Goal: Task Accomplishment & Management: Manage account settings

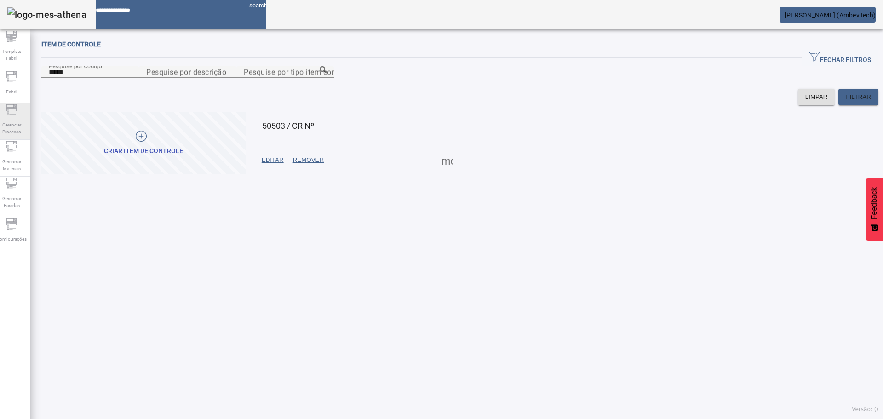
click at [24, 113] on div "Gerenciar Processo" at bounding box center [11, 121] width 37 height 37
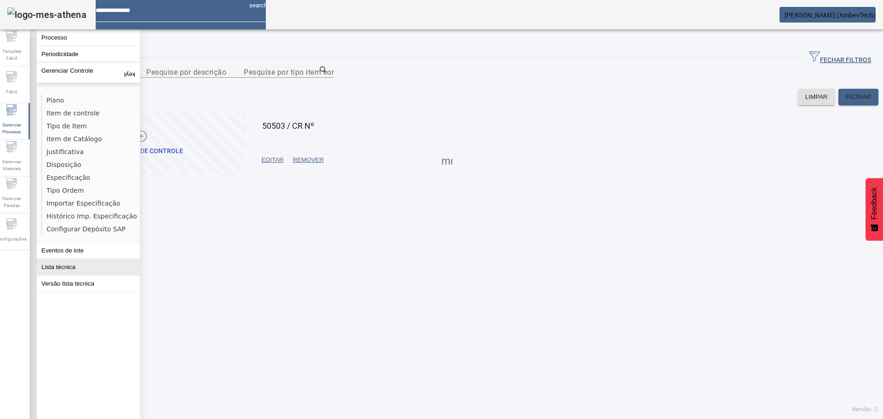
click at [64, 265] on button "Lista técnica" at bounding box center [88, 267] width 103 height 16
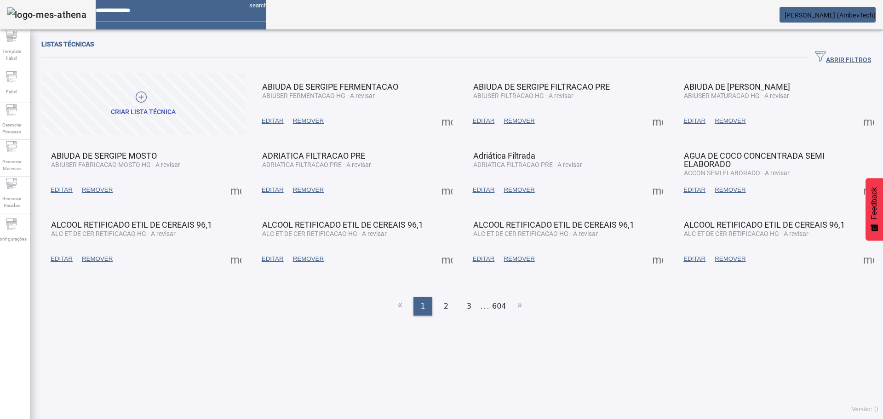
click at [831, 54] on span "ABRIR FILTROS" at bounding box center [843, 58] width 56 height 14
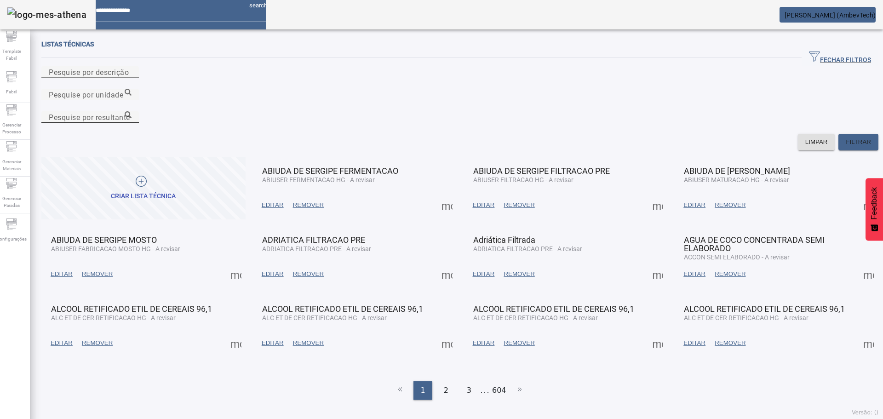
click at [130, 113] on mat-label "Pesquise por resultante" at bounding box center [89, 117] width 81 height 9
click at [132, 112] on input "Pesquise por resultante" at bounding box center [90, 117] width 83 height 11
paste input "**********"
type input "**********"
click at [132, 89] on div "Pesquise por unidade" at bounding box center [90, 94] width 83 height 11
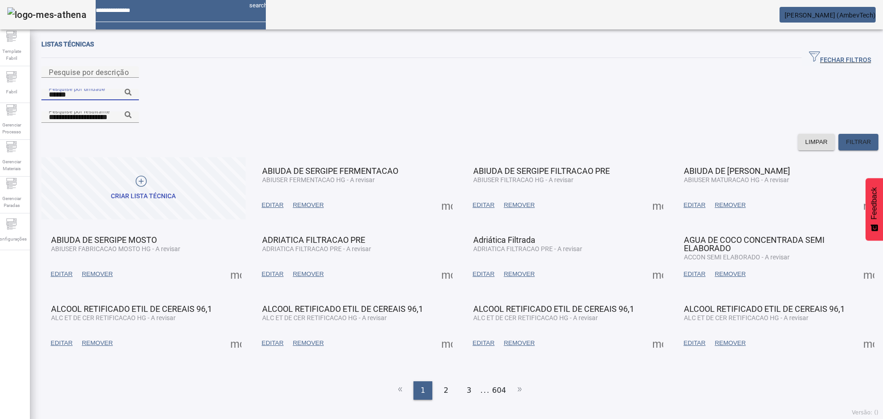
click at [132, 89] on icon at bounding box center [128, 92] width 7 height 7
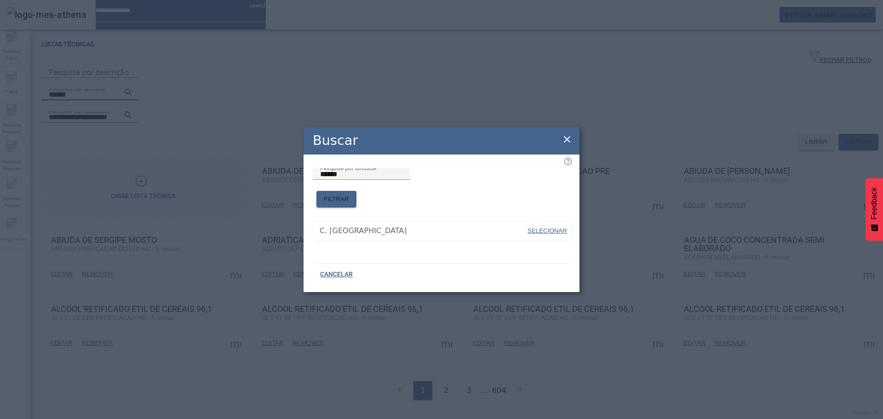
click at [544, 226] on span "SELECIONAR" at bounding box center [548, 230] width 40 height 9
type input "**********"
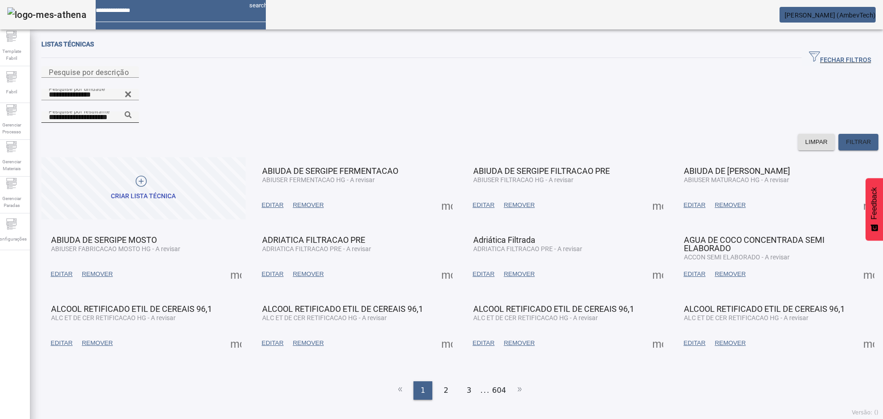
click at [132, 111] on icon at bounding box center [128, 114] width 7 height 7
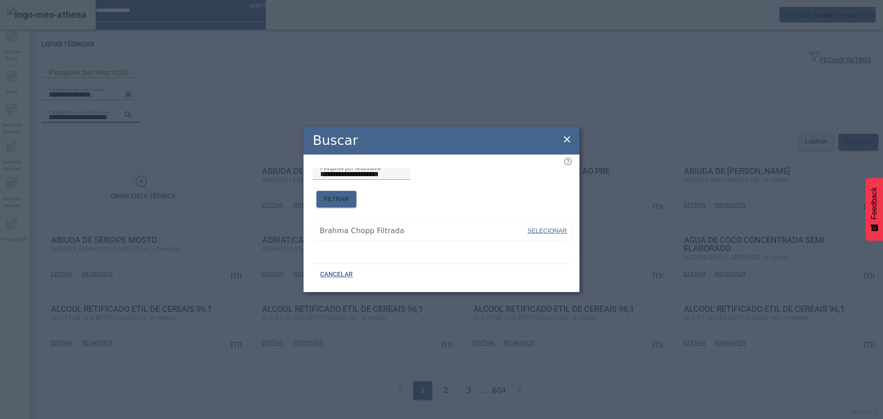
click at [558, 226] on span "SELECIONAR" at bounding box center [548, 230] width 40 height 9
type input "**********"
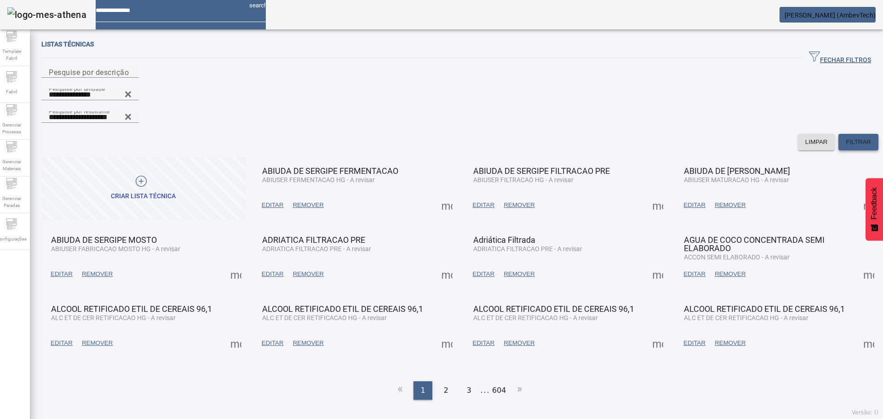
click at [862, 131] on span at bounding box center [858, 142] width 40 height 22
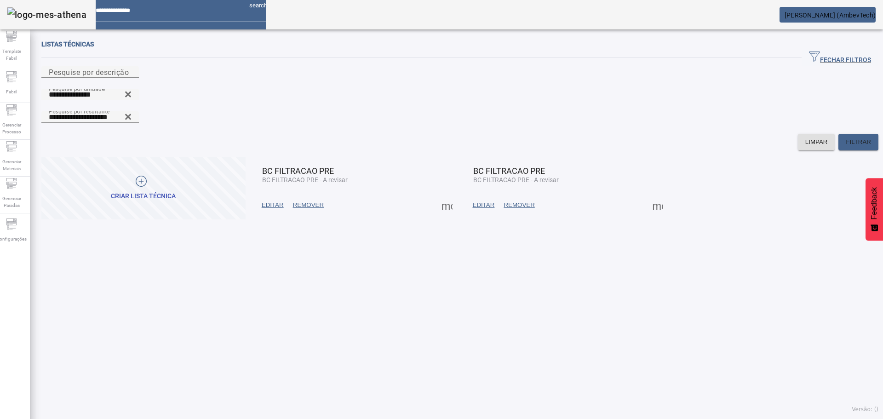
click at [276, 201] on span "EDITAR" at bounding box center [273, 205] width 22 height 9
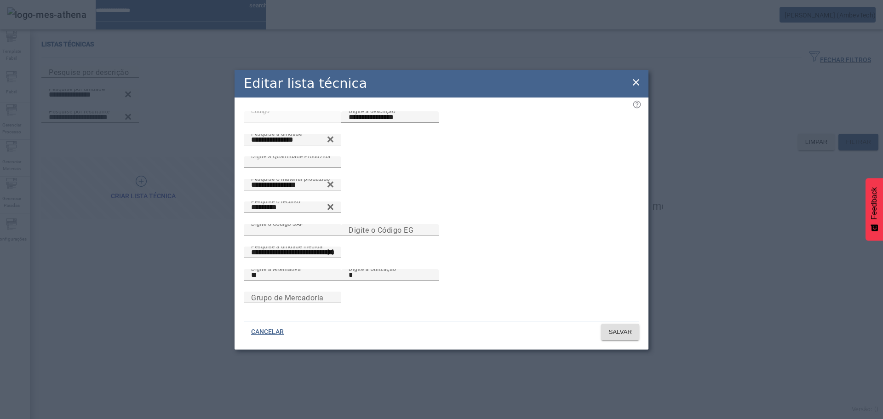
click at [639, 77] on icon at bounding box center [636, 82] width 11 height 11
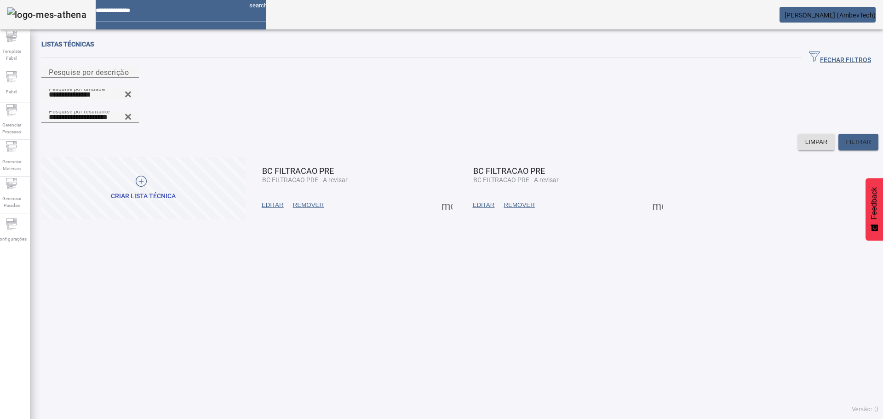
click at [656, 194] on span at bounding box center [658, 205] width 22 height 22
click at [547, 419] on div at bounding box center [441, 419] width 883 height 0
click at [647, 194] on span at bounding box center [658, 205] width 22 height 22
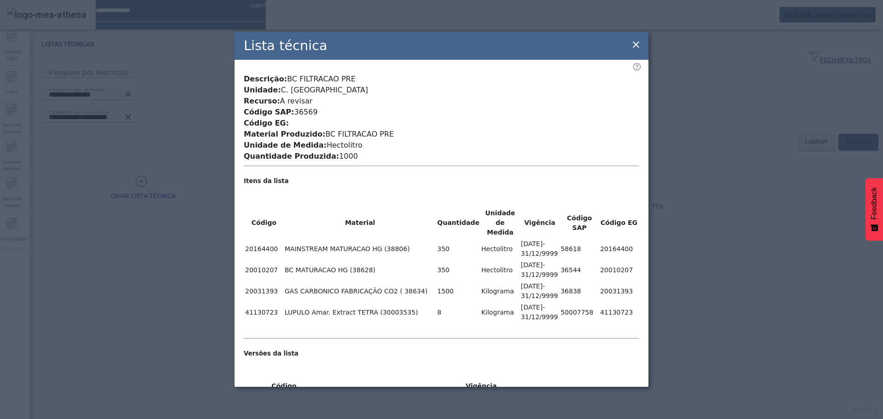
click at [635, 42] on icon at bounding box center [636, 44] width 11 height 11
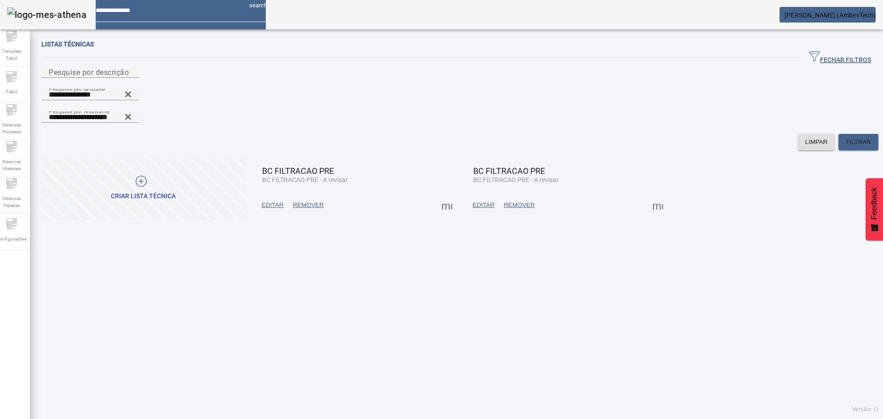
click at [648, 194] on span at bounding box center [658, 205] width 22 height 22
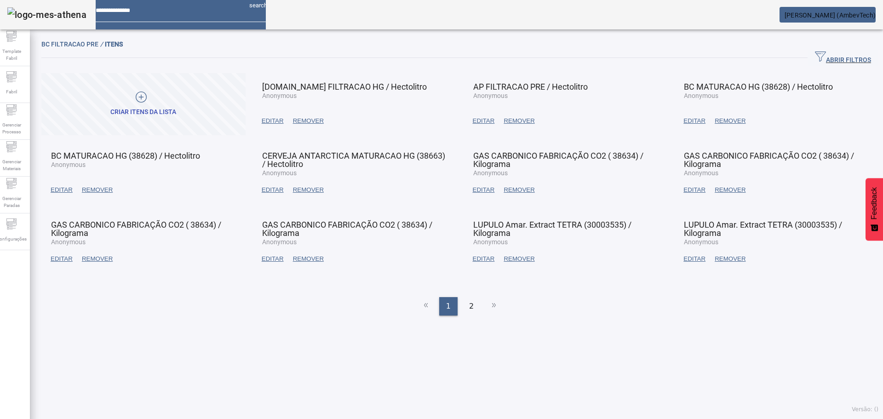
click at [682, 195] on span at bounding box center [694, 190] width 31 height 22
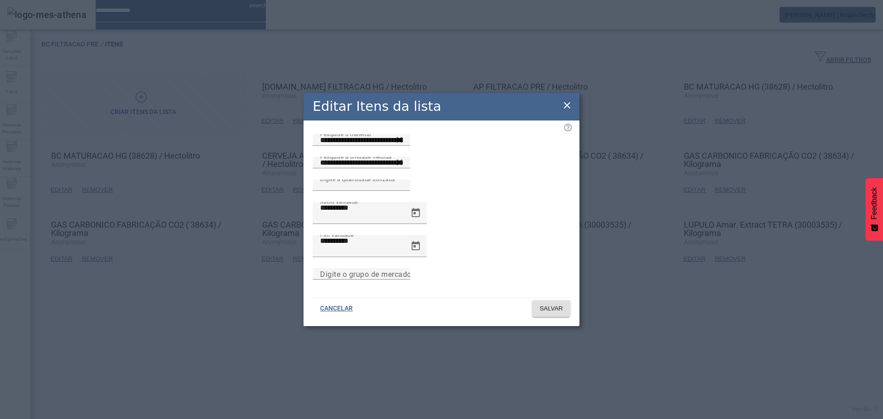
click at [566, 110] on icon at bounding box center [567, 105] width 11 height 11
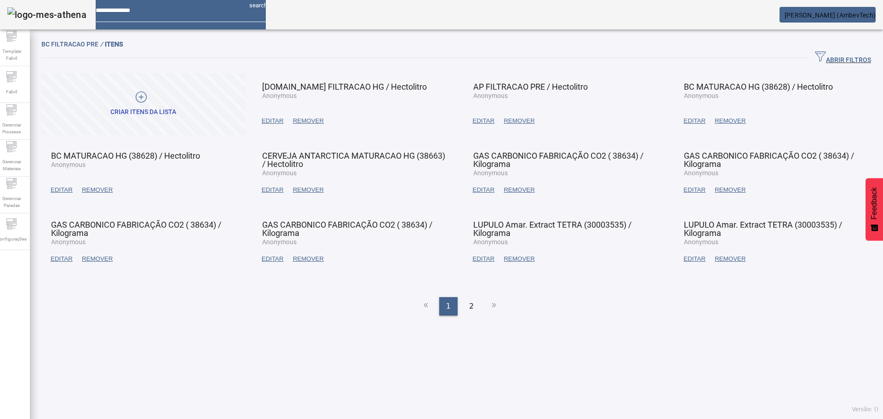
click at [477, 185] on span "EDITAR" at bounding box center [484, 189] width 22 height 9
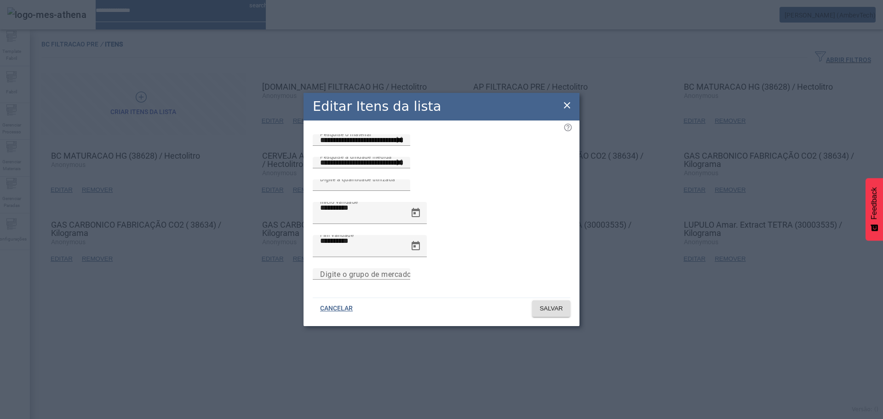
click at [564, 109] on icon at bounding box center [567, 105] width 6 height 6
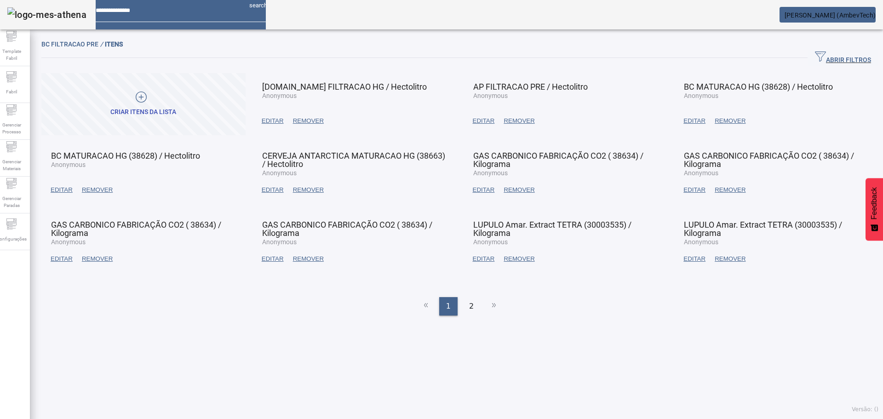
click at [66, 256] on span "EDITAR" at bounding box center [62, 258] width 22 height 9
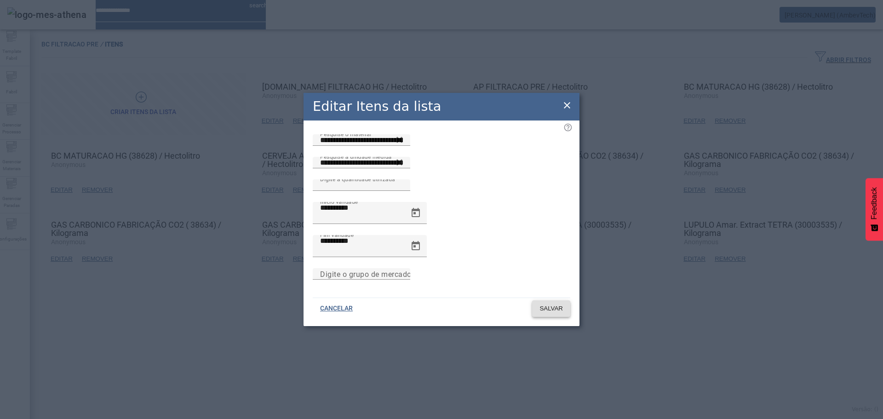
click at [546, 304] on span "SALVAR" at bounding box center [551, 308] width 23 height 9
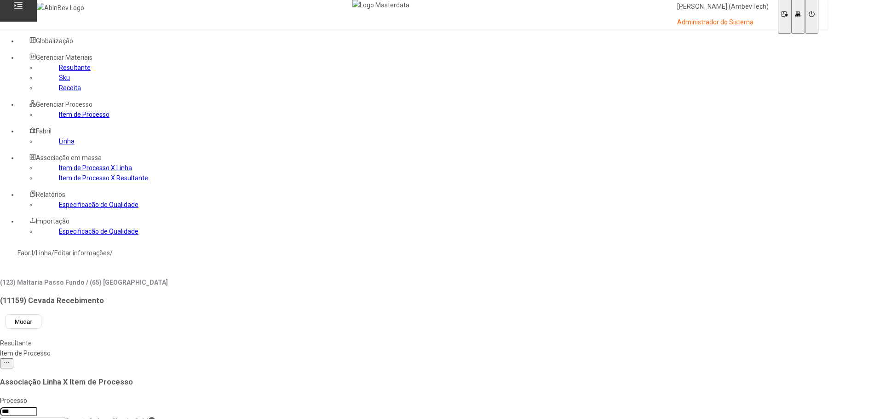
click at [59, 118] on link "Item de Processo" at bounding box center [84, 114] width 51 height 7
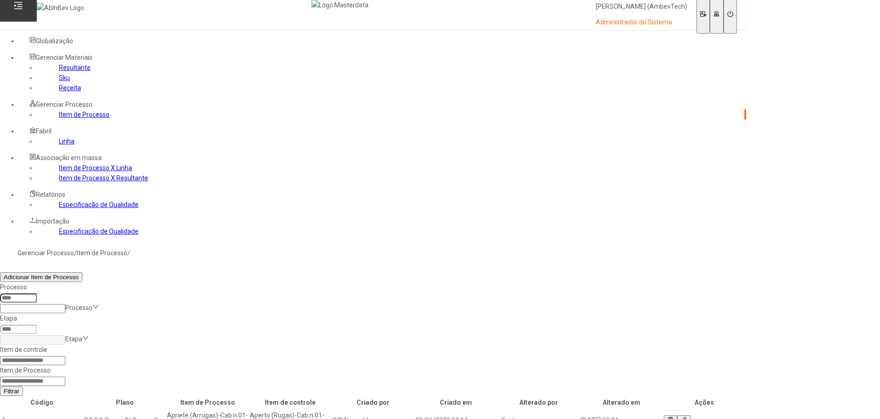
click at [65, 377] on input at bounding box center [32, 381] width 65 height 9
paste input "*****"
type input "*****"
click at [0, 386] on button "Filtrar" at bounding box center [11, 391] width 23 height 10
click at [17, 10] on icon at bounding box center [18, 5] width 9 height 9
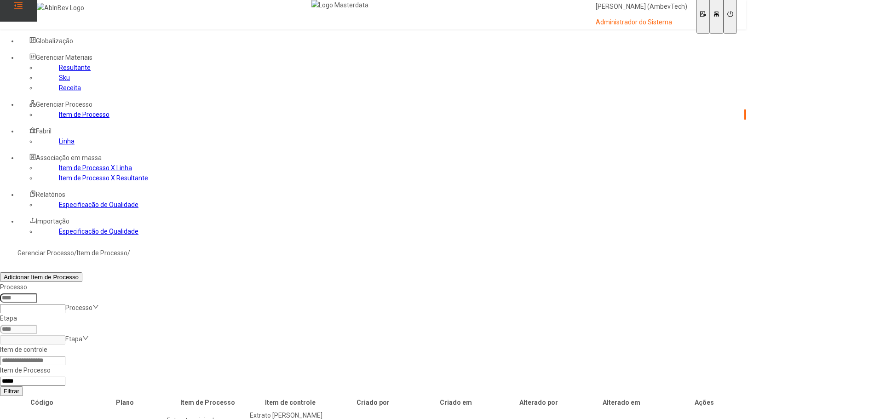
click at [17, 10] on icon at bounding box center [18, 5] width 9 height 9
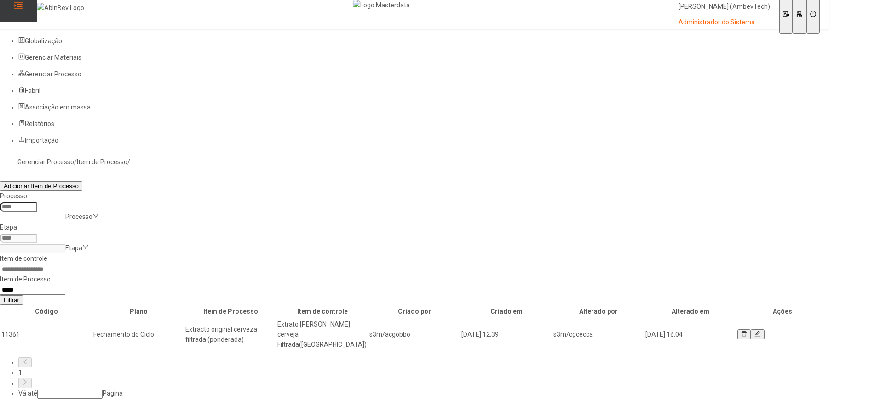
click at [697, 295] on div "Filtrar" at bounding box center [414, 300] width 829 height 10
click at [760, 331] on icon at bounding box center [758, 334] width 6 height 6
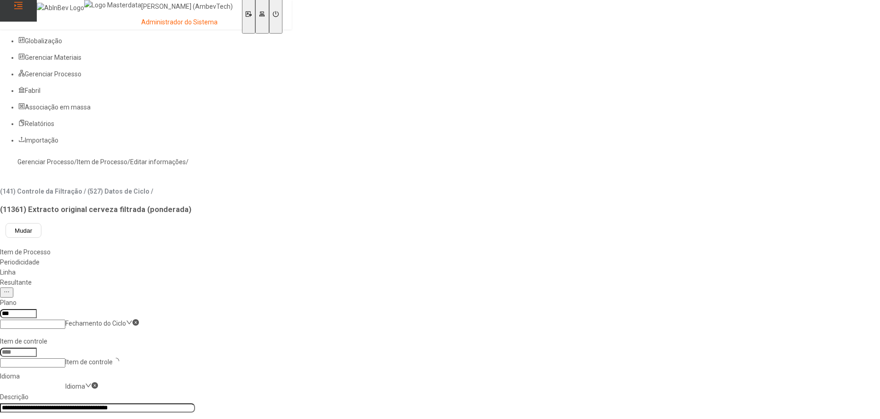
type input "****"
